Goal: Task Accomplishment & Management: Use online tool/utility

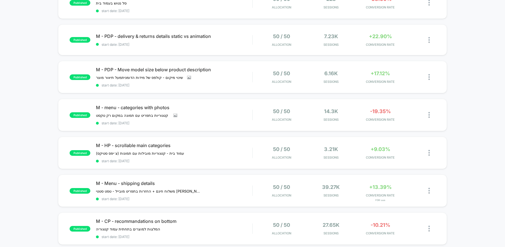
scroll to position [125, 0]
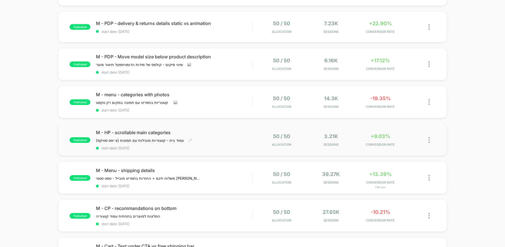
click at [160, 147] on span "start date: [DATE]" at bounding box center [174, 148] width 156 height 4
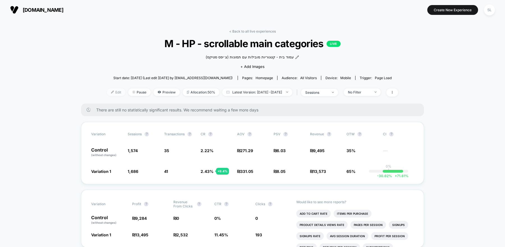
click at [107, 91] on span "Edit" at bounding box center [116, 92] width 19 height 8
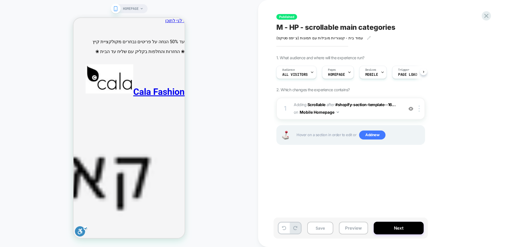
scroll to position [0, 0]
click at [177, 239] on icon "ניווט ראשי" at bounding box center [179, 242] width 7 height 7
click at [369, 112] on span "#_loomi_addon_1754298068851 Adding Scrollable AFTER #shopify-section-template--…" at bounding box center [347, 108] width 107 height 15
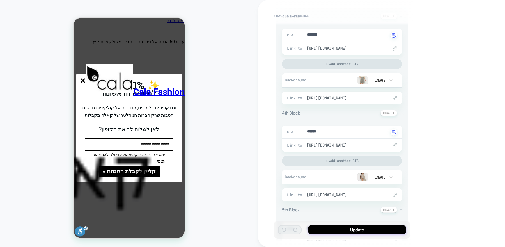
scroll to position [0, 0]
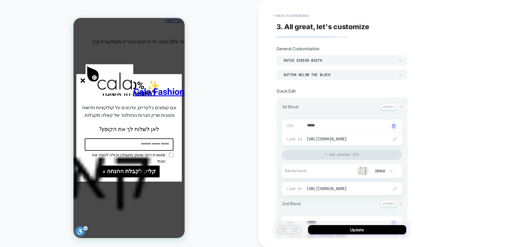
click at [84, 79] on line "סגור" at bounding box center [83, 81] width 4 height 4
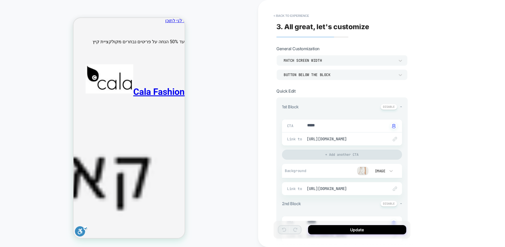
click at [176, 239] on icon "ניווט ראשי" at bounding box center [179, 242] width 7 height 7
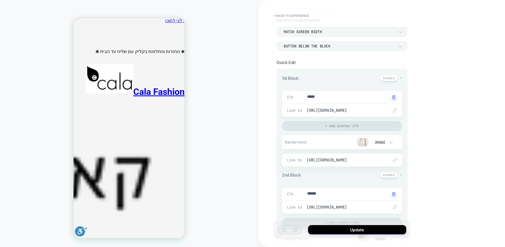
scroll to position [38, 0]
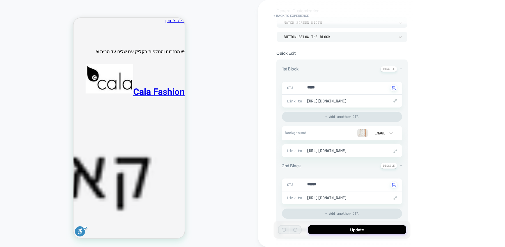
click at [400, 69] on span "-" at bounding box center [401, 68] width 2 height 5
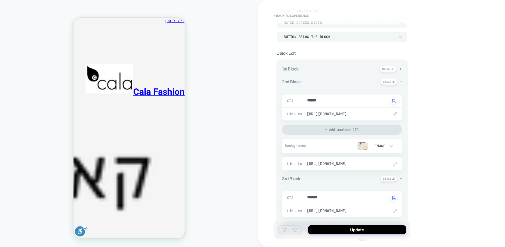
click at [400, 79] on span "-" at bounding box center [401, 81] width 2 height 5
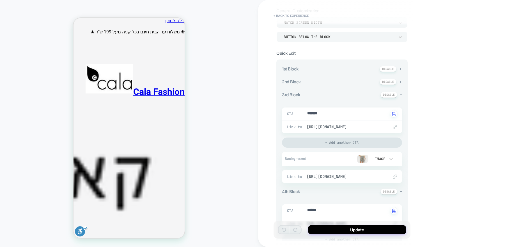
click at [401, 92] on span "-" at bounding box center [401, 94] width 2 height 5
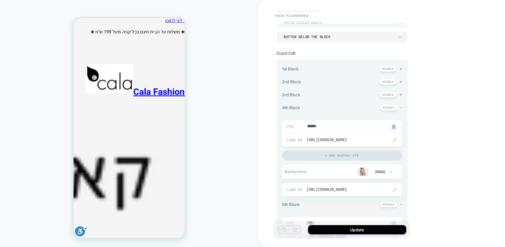
click at [400, 106] on span "-" at bounding box center [401, 107] width 2 height 5
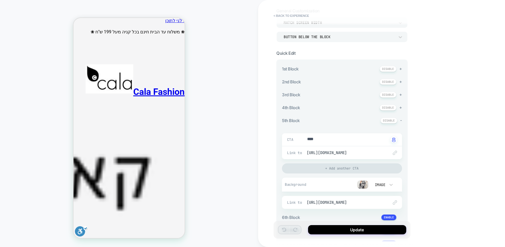
click at [400, 119] on span "-" at bounding box center [401, 120] width 2 height 5
type textarea "*"
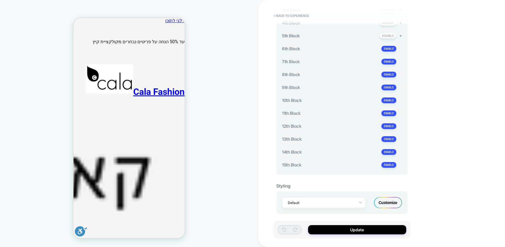
scroll to position [0, 0]
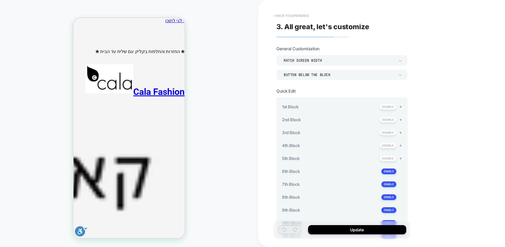
click at [299, 14] on button "< Back to experience" at bounding box center [291, 15] width 41 height 9
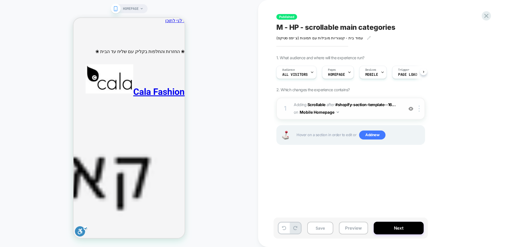
scroll to position [0, 0]
click at [484, 15] on icon at bounding box center [486, 16] width 8 height 8
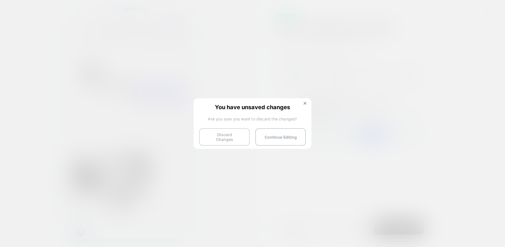
click at [230, 135] on button "Discard Changes" at bounding box center [224, 136] width 50 height 17
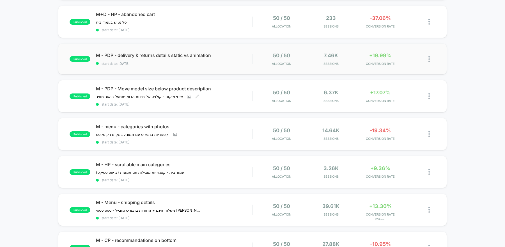
scroll to position [95, 0]
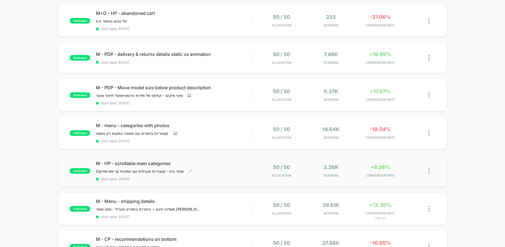
click at [246, 167] on div "M - HP - scrollable main categories עמוד בית - קטגוריות מובילות עם תמונות (צ׳יפ…" at bounding box center [174, 170] width 156 height 20
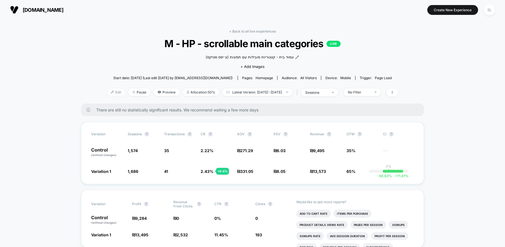
click at [110, 89] on span "Edit" at bounding box center [116, 92] width 19 height 8
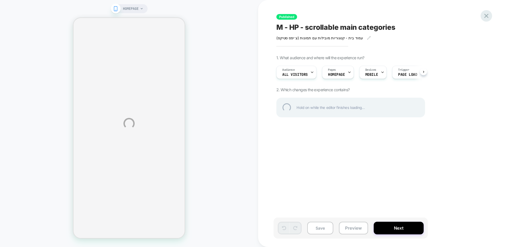
click at [490, 16] on div at bounding box center [485, 15] width 11 height 11
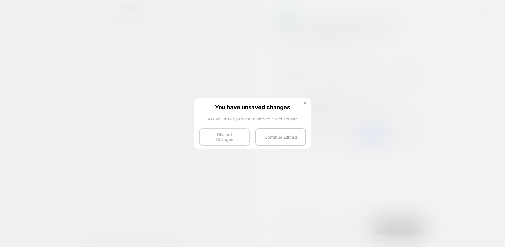
scroll to position [0, 0]
click at [238, 137] on button "Discard Changes" at bounding box center [224, 136] width 50 height 17
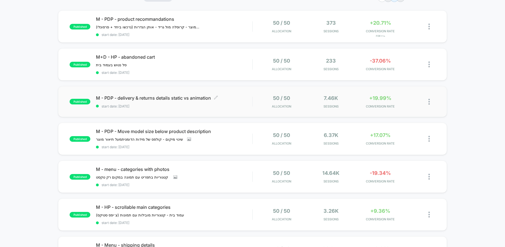
scroll to position [52, 0]
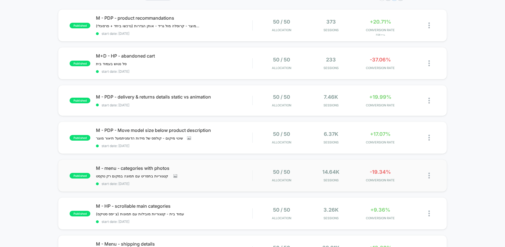
click at [265, 183] on div "published M - menu - categories with photos קטגוריות בתפריט עם תמונה במקום רק ט…" at bounding box center [252, 175] width 389 height 32
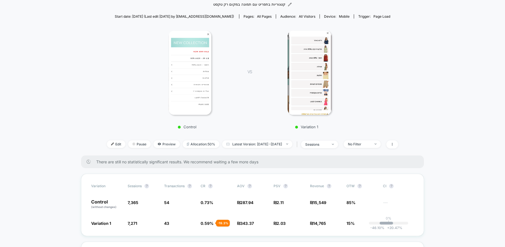
scroll to position [18, 0]
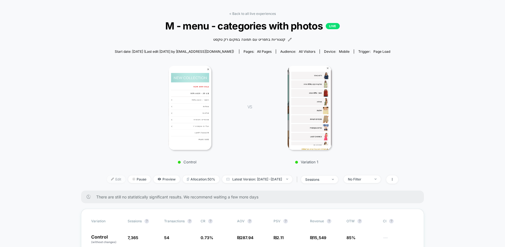
click at [107, 179] on span "Edit" at bounding box center [116, 179] width 19 height 8
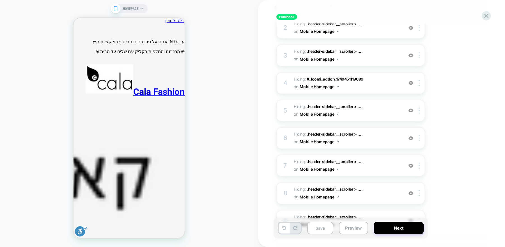
scroll to position [111, 0]
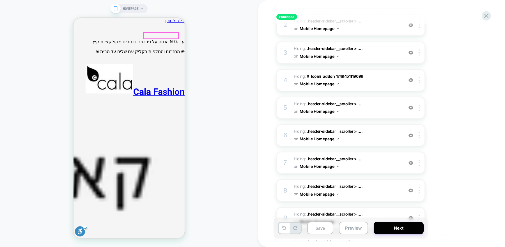
click at [176, 239] on icon "ניווט ראשי" at bounding box center [179, 242] width 7 height 7
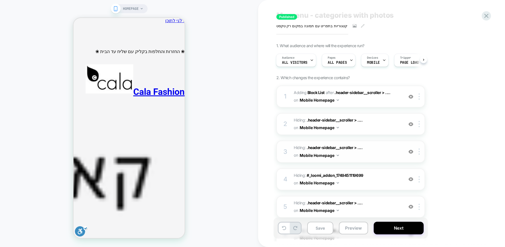
scroll to position [0, 0]
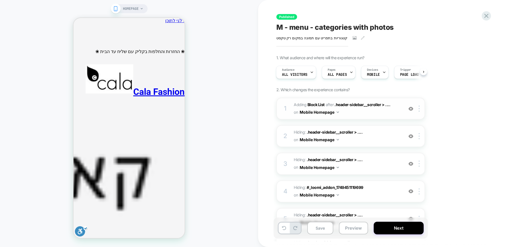
click at [380, 112] on span "#_loomi_addon_1753644596389 Adding Block List AFTER .header-sidebar__scroller >…" at bounding box center [347, 108] width 107 height 15
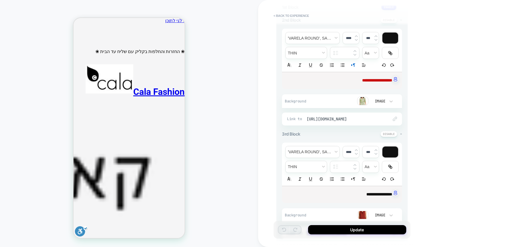
scroll to position [70, 0]
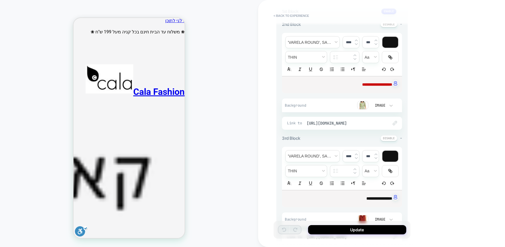
click at [368, 86] on p "**********" at bounding box center [339, 85] width 105 height 6
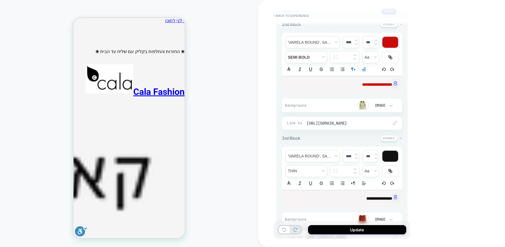
click at [233, 75] on div "HOMEPAGE" at bounding box center [129, 124] width 258 height 236
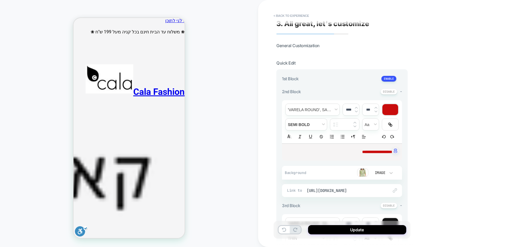
scroll to position [0, 0]
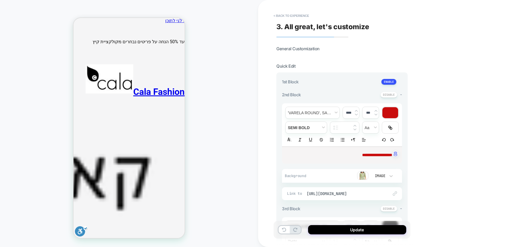
click at [400, 94] on div "-" at bounding box center [391, 95] width 22 height 6
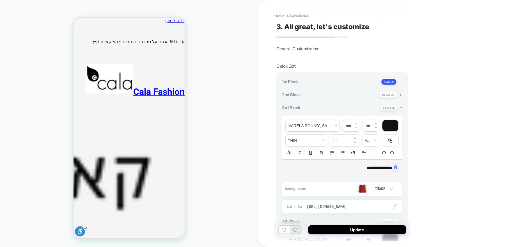
click at [400, 106] on span "-" at bounding box center [401, 107] width 2 height 5
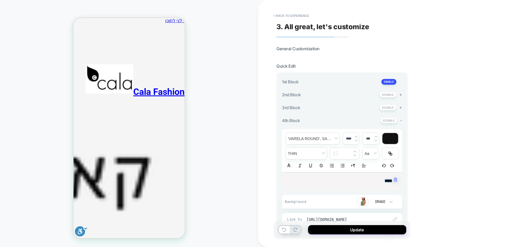
click at [377, 81] on div "1st Block +" at bounding box center [342, 82] width 120 height 6
click at [390, 81] on button at bounding box center [388, 82] width 15 height 6
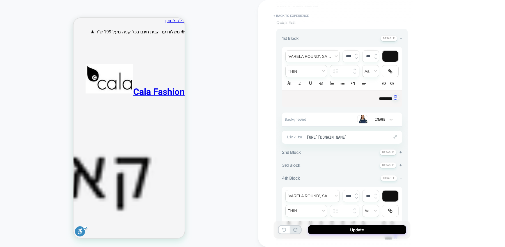
scroll to position [44, 0]
click at [342, 134] on span "[URL][DOMAIN_NAME]" at bounding box center [345, 136] width 76 height 5
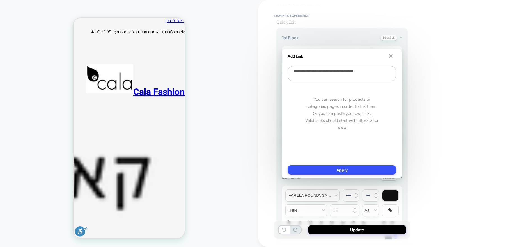
click at [391, 57] on img at bounding box center [391, 56] width 4 height 4
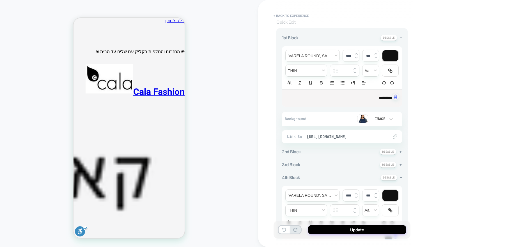
click at [363, 117] on img at bounding box center [362, 118] width 11 height 8
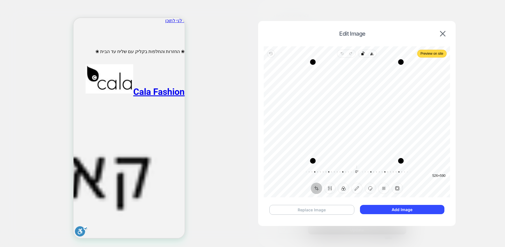
click at [341, 208] on button "Replace Image" at bounding box center [311, 210] width 85 height 10
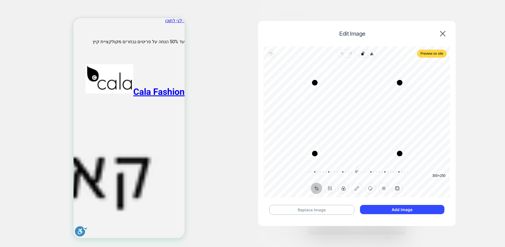
drag, startPoint x: 400, startPoint y: 67, endPoint x: 401, endPoint y: 81, distance: 13.5
click at [401, 81] on div "Drag corner tr" at bounding box center [400, 83] width 6 height 6
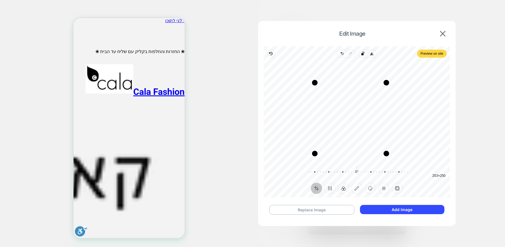
drag, startPoint x: 401, startPoint y: 104, endPoint x: 388, endPoint y: 103, distance: 13.5
click at [388, 104] on div "Drag edge r" at bounding box center [386, 118] width 6 height 71
drag, startPoint x: 314, startPoint y: 120, endPoint x: 332, endPoint y: 120, distance: 17.9
click at [332, 120] on div "Drag edge l" at bounding box center [332, 118] width 6 height 71
drag, startPoint x: 386, startPoint y: 82, endPoint x: 387, endPoint y: 86, distance: 3.8
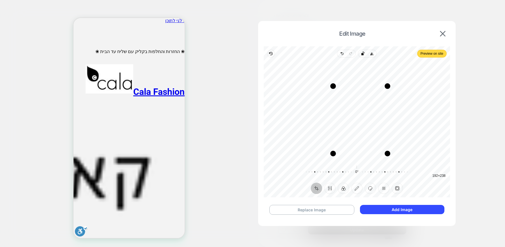
click at [387, 86] on div "Drag corner tr" at bounding box center [387, 86] width 6 height 6
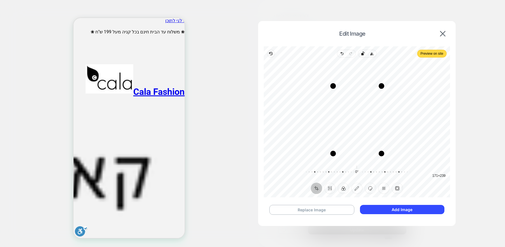
drag, startPoint x: 387, startPoint y: 86, endPoint x: 381, endPoint y: 85, distance: 5.9
click at [381, 85] on div "Drag corner tr" at bounding box center [382, 86] width 6 height 6
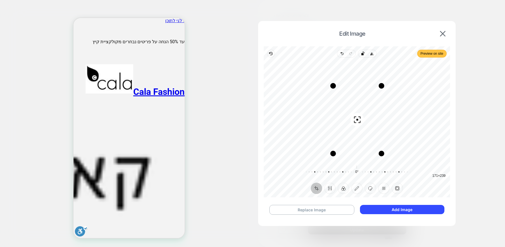
click at [420, 51] on span "Preview on site" at bounding box center [431, 53] width 23 height 7
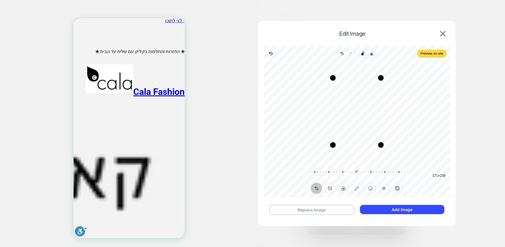
click at [395, 204] on div "Replace Image Add Image" at bounding box center [357, 209] width 186 height 21
click at [395, 207] on button "Add Image" at bounding box center [402, 209] width 84 height 9
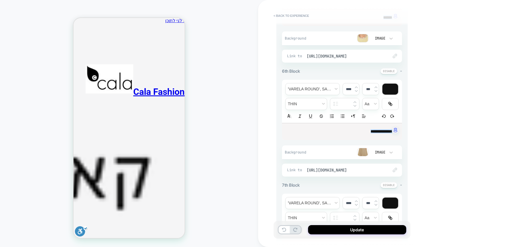
scroll to position [379, 0]
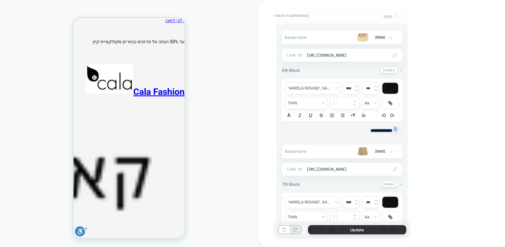
click at [345, 233] on button "Update" at bounding box center [357, 229] width 98 height 9
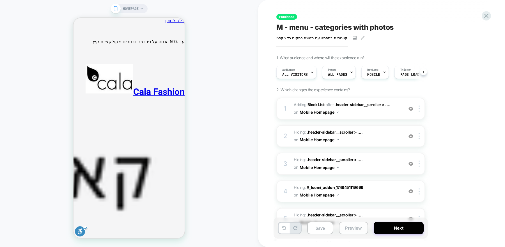
scroll to position [0, 0]
click at [383, 227] on button "Next" at bounding box center [399, 228] width 50 height 13
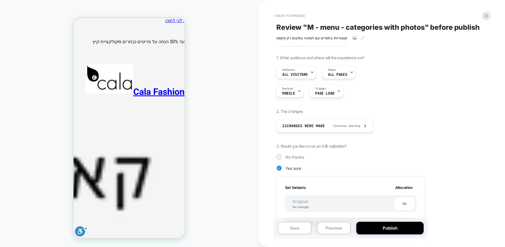
scroll to position [0, 1]
click at [383, 227] on button "Publish" at bounding box center [389, 228] width 67 height 13
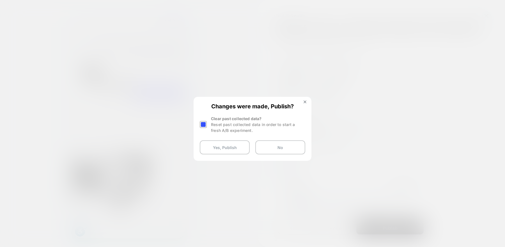
click at [205, 122] on div at bounding box center [203, 124] width 7 height 7
click at [221, 147] on button "Yes, Publish" at bounding box center [225, 147] width 50 height 14
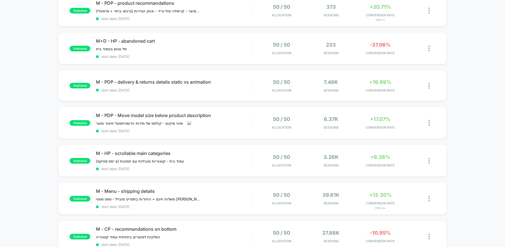
scroll to position [116, 0]
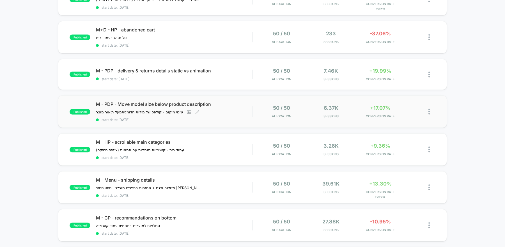
click at [232, 118] on span "start date: [DATE]" at bounding box center [174, 120] width 156 height 4
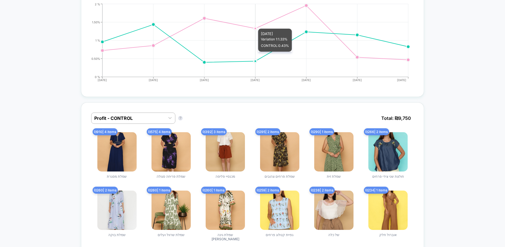
scroll to position [323, 0]
